Goal: Contribute content

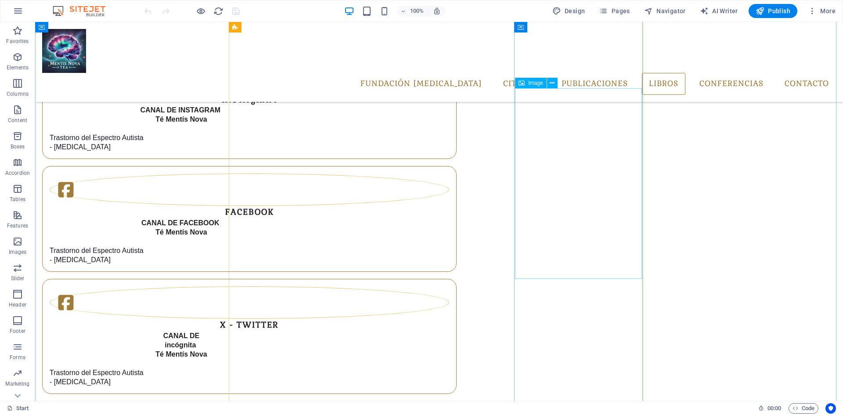
scroll to position [2373, 0]
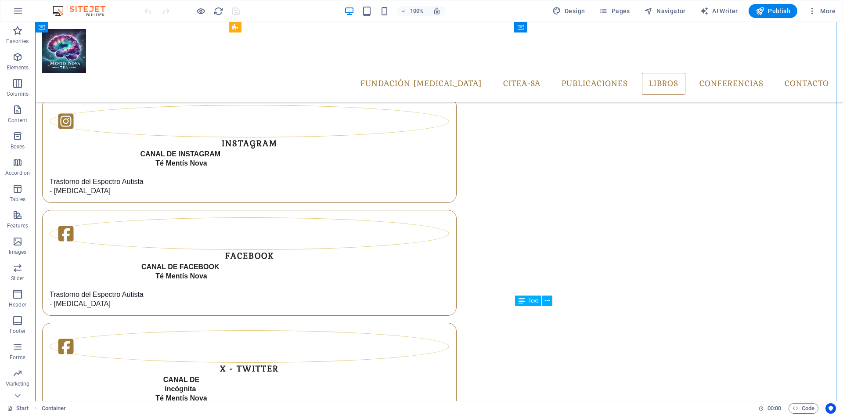
drag, startPoint x: 567, startPoint y: 341, endPoint x: 539, endPoint y: 343, distance: 28.2
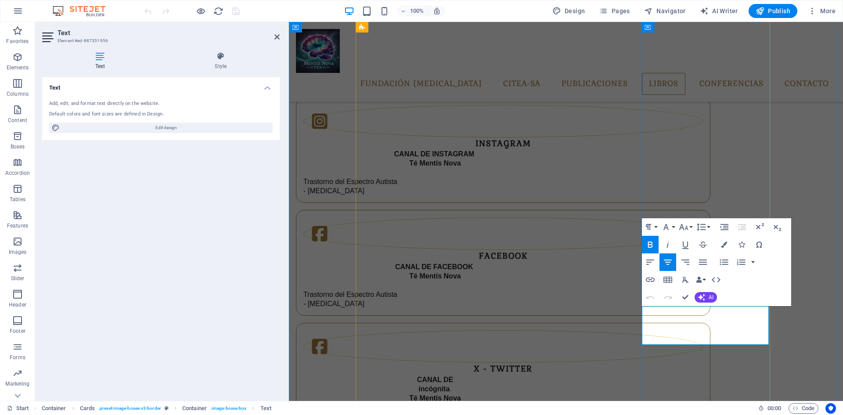
click at [651, 281] on icon "button" at bounding box center [650, 279] width 11 height 11
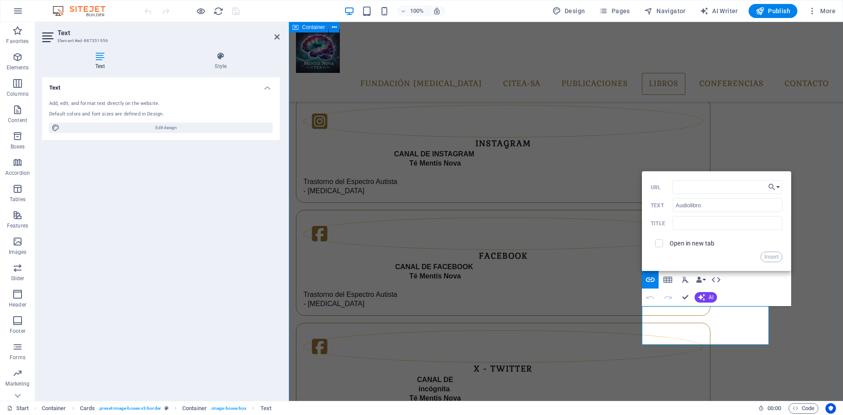
type input "https://online.fliphtml5.com/llejr/zsxy/"
click at [778, 257] on button "Insert" at bounding box center [771, 257] width 22 height 11
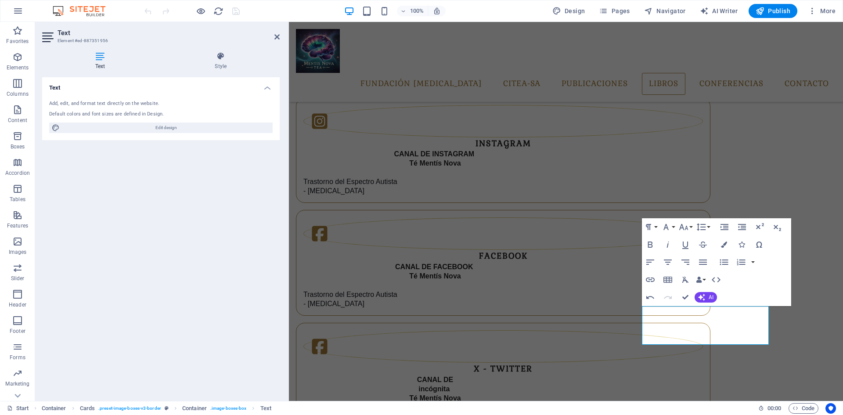
scroll to position [0, 0]
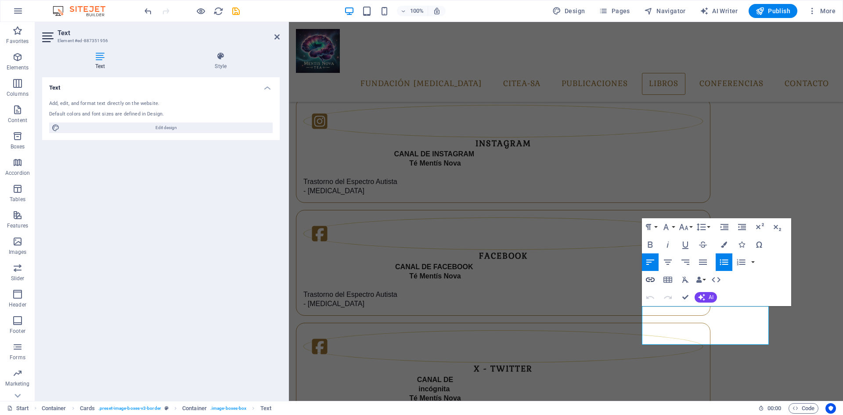
click at [652, 281] on icon "button" at bounding box center [650, 279] width 9 height 4
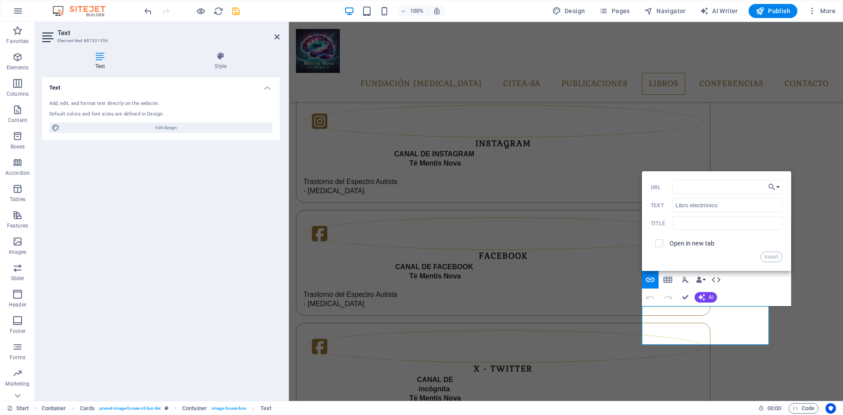
type input "https://online.fliphtml5.com/llejr/odeq/"
click at [778, 257] on button "Insert" at bounding box center [771, 257] width 22 height 11
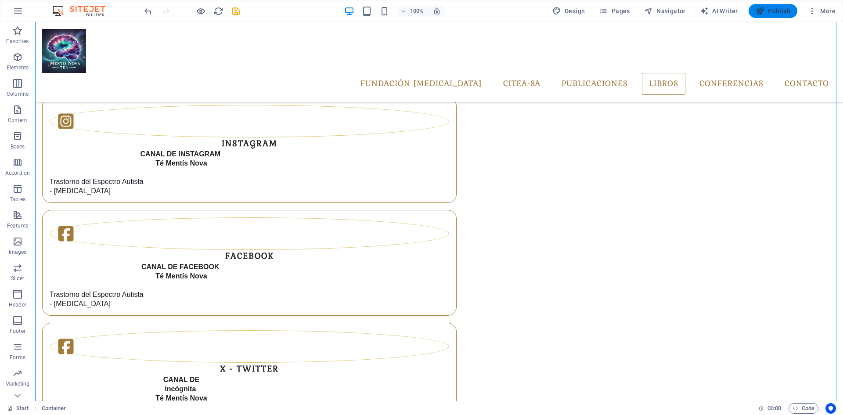
click at [765, 11] on span "Publish" at bounding box center [773, 11] width 35 height 9
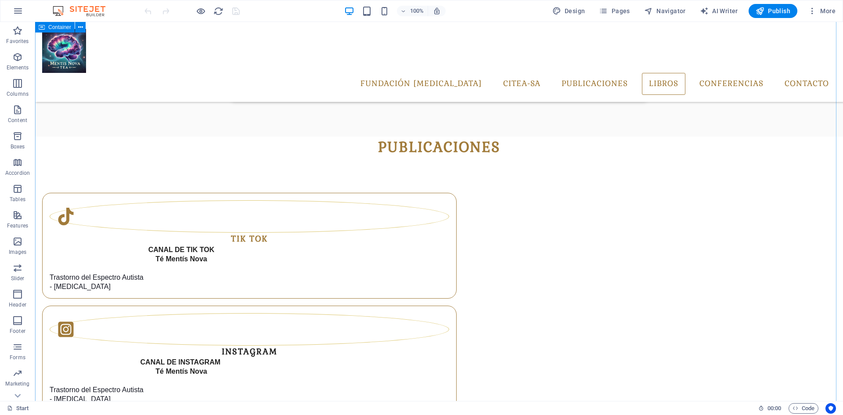
scroll to position [2417, 0]
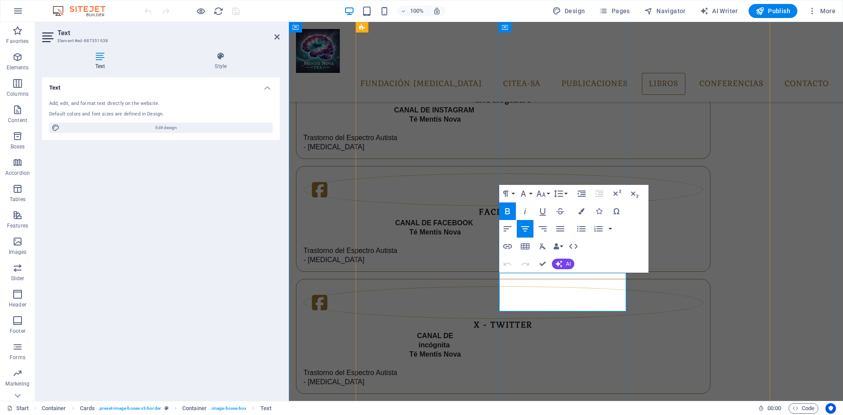
click at [506, 247] on icon "button" at bounding box center [507, 246] width 11 height 11
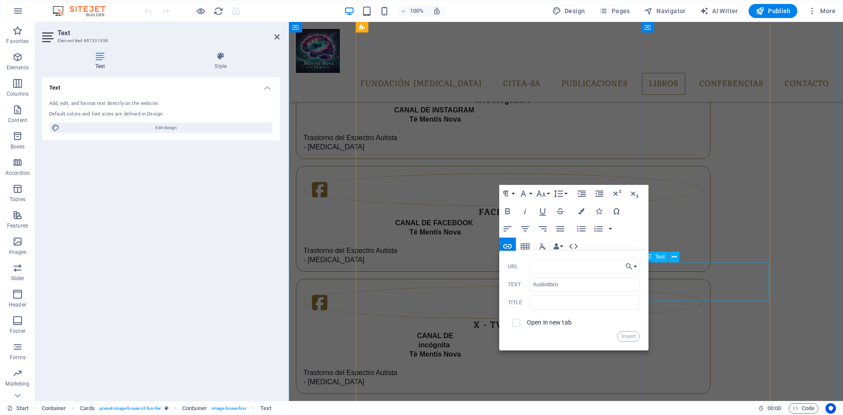
type input "[URL][DOMAIN_NAME]"
click at [633, 335] on button "Insert" at bounding box center [628, 336] width 22 height 11
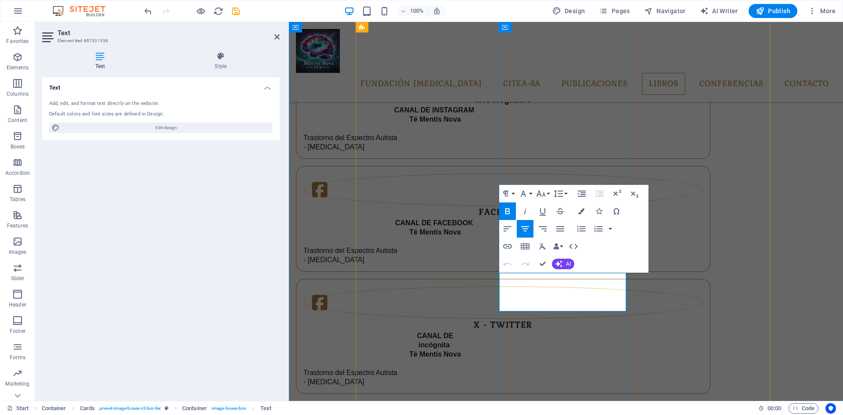
drag, startPoint x: 573, startPoint y: 296, endPoint x: 510, endPoint y: 296, distance: 62.8
click at [511, 246] on icon "button" at bounding box center [507, 246] width 9 height 4
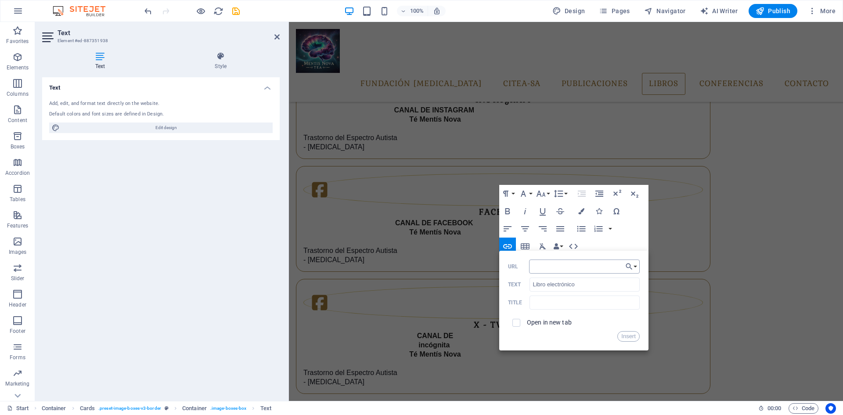
type input "[URL][DOMAIN_NAME]"
click at [632, 336] on button "Insert" at bounding box center [628, 336] width 22 height 11
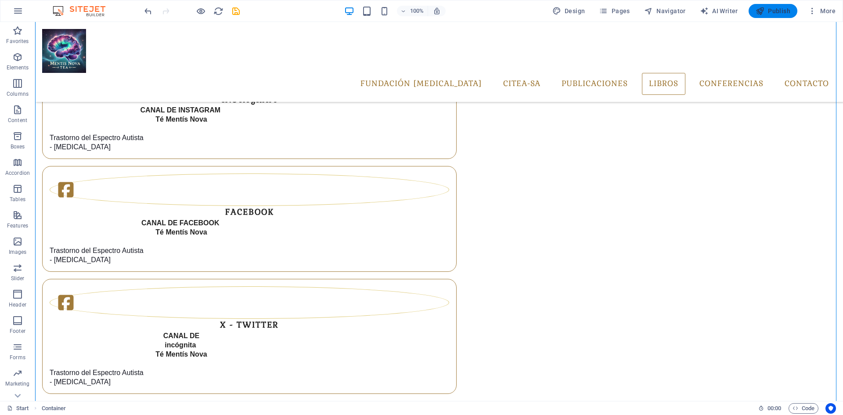
click at [773, 15] on button "Publish" at bounding box center [773, 11] width 49 height 14
